Goal: Task Accomplishment & Management: Complete application form

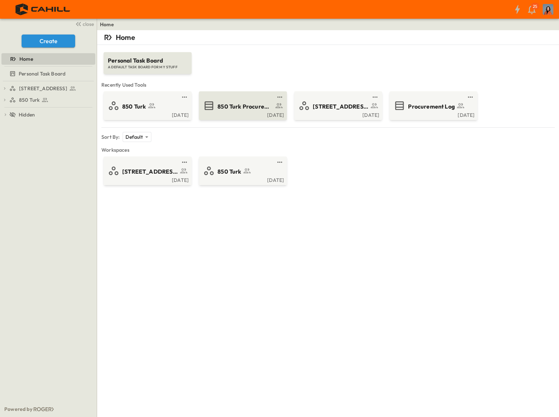
click at [236, 104] on span "850 Turk Procurement Log" at bounding box center [246, 107] width 56 height 8
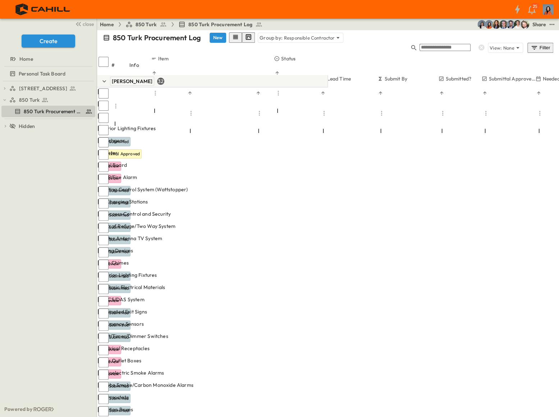
scroll to position [0, 141]
click at [219, 150] on p "OPEN" at bounding box center [212, 153] width 12 height 6
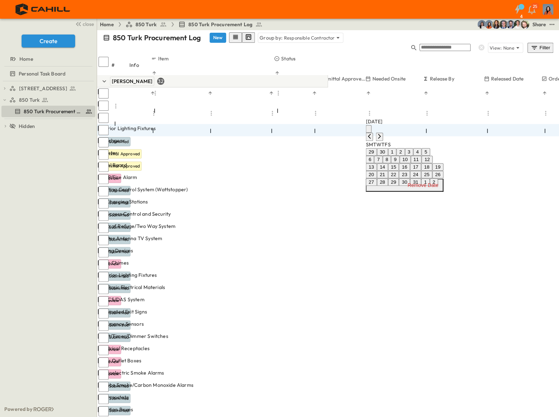
type input "**********"
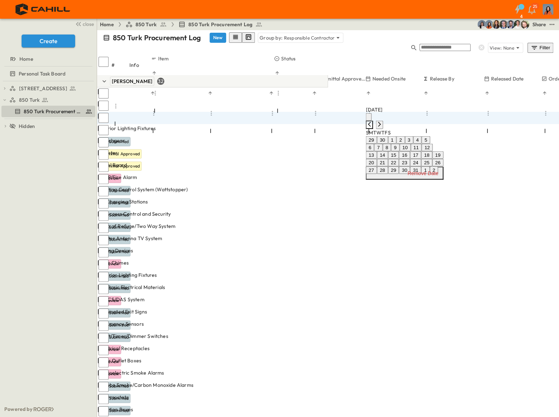
click at [372, 122] on icon "Previous month" at bounding box center [370, 125] width 6 height 6
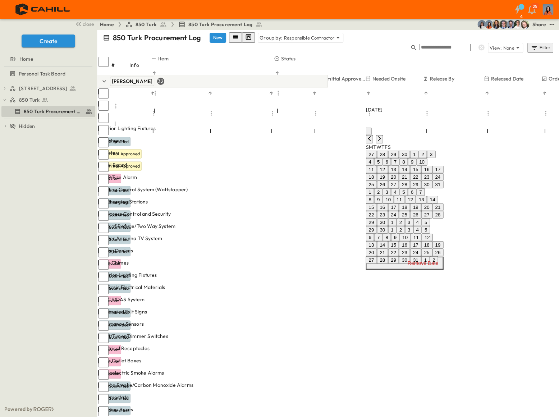
click at [422, 151] on div "27 28 29 30 1 2 3 4 5 6 7 8 9 10 11 12 13 14 15 16 17 18 19 20 21 22 23 24 25 2…" at bounding box center [405, 207] width 78 height 113
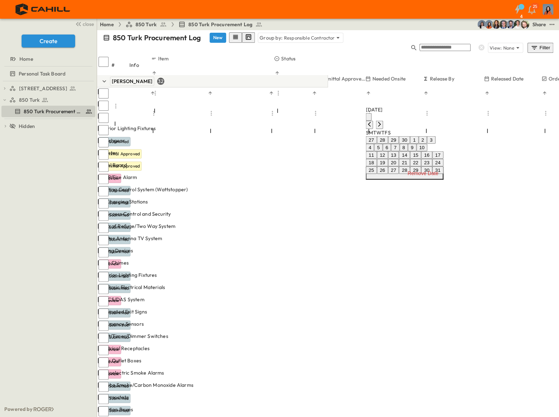
click at [419, 144] on button "1" at bounding box center [414, 140] width 8 height 8
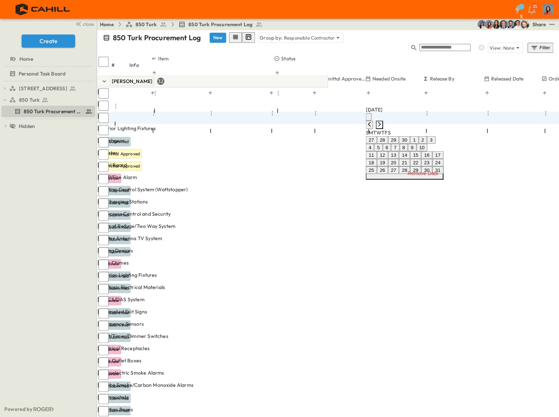
click at [381, 122] on icon "Next month" at bounding box center [379, 124] width 3 height 5
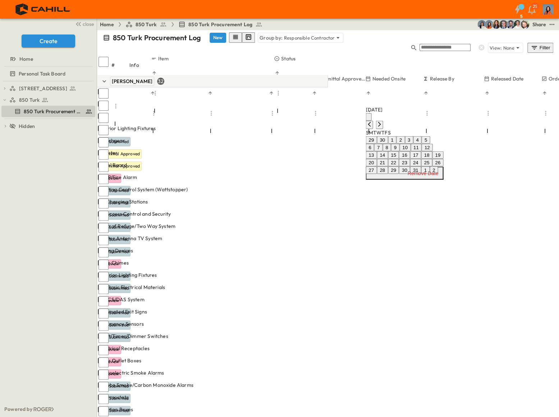
click at [411, 151] on button "10" at bounding box center [405, 148] width 11 height 8
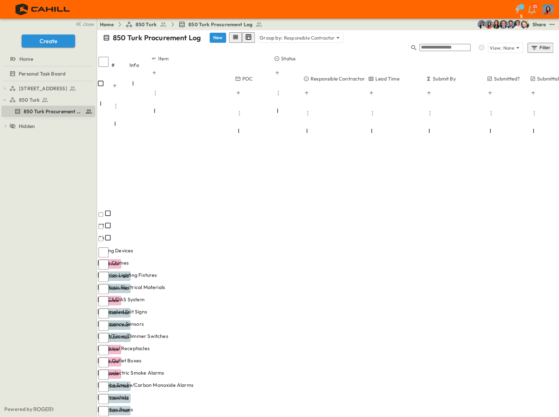
scroll to position [163, 93]
click at [60, 280] on div "750 Golden Gate Procurement Log 850 Turk 850 Turk Procurement Log To pick up a …" at bounding box center [48, 241] width 97 height 320
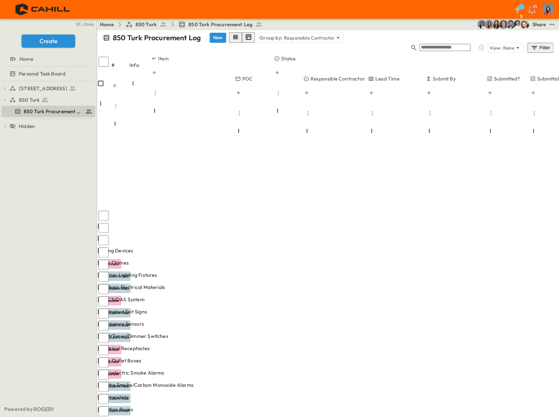
click at [35, 266] on div "750 Golden Gate Procurement Log 850 Turk 850 Turk Procurement Log To pick up a …" at bounding box center [48, 241] width 97 height 320
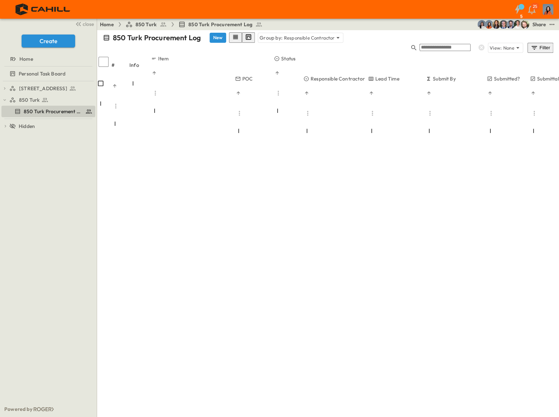
scroll to position [458, 93]
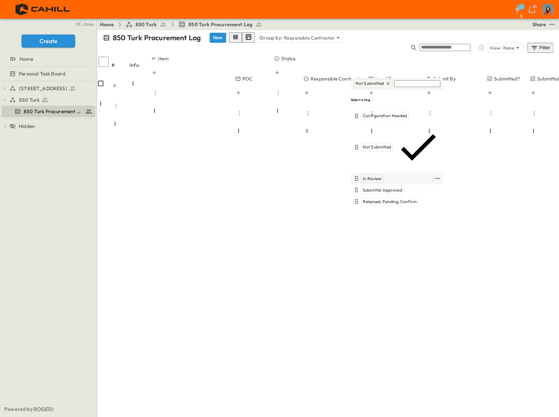
click at [367, 176] on span "In Review" at bounding box center [372, 179] width 19 height 6
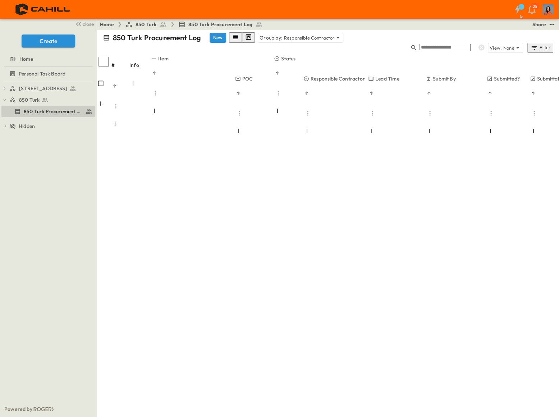
drag, startPoint x: 227, startPoint y: 216, endPoint x: 261, endPoint y: 187, distance: 44.1
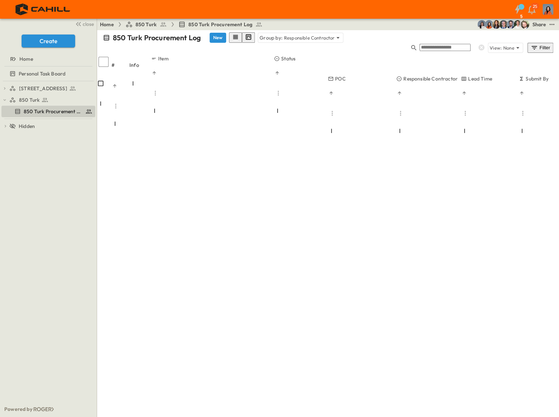
scroll to position [817, 0]
